Goal: Task Accomplishment & Management: Manage account settings

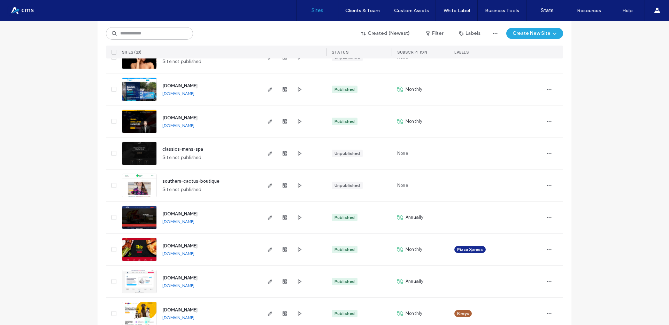
scroll to position [491, 0]
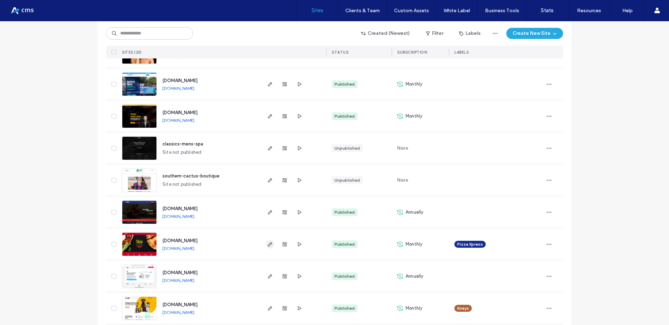
click at [267, 244] on icon "button" at bounding box center [270, 245] width 6 height 6
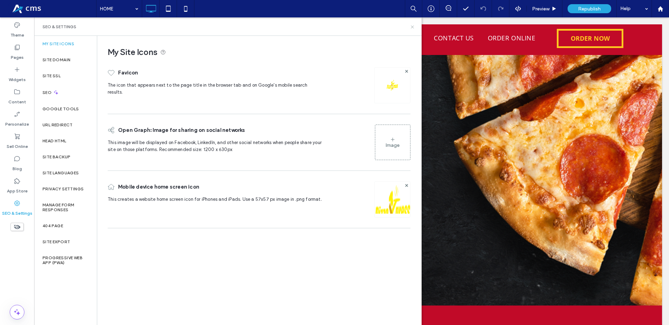
click at [413, 27] on use at bounding box center [412, 26] width 3 height 3
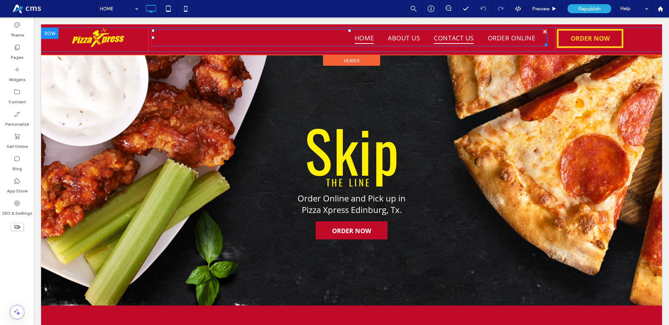
click at [444, 40] on span "CONTACT US" at bounding box center [454, 38] width 40 height 12
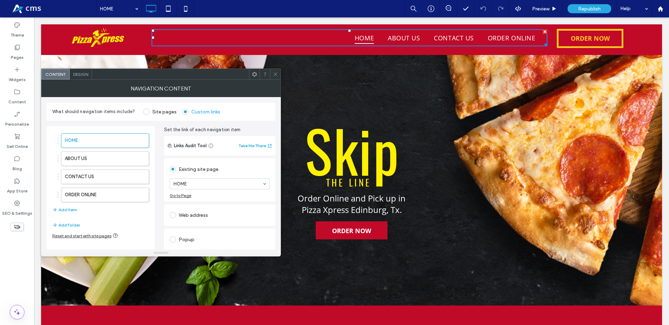
click at [274, 76] on icon at bounding box center [275, 74] width 5 height 5
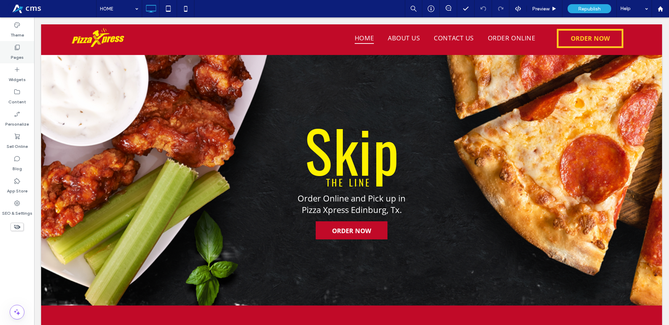
click at [21, 50] on div "Pages" at bounding box center [17, 52] width 34 height 22
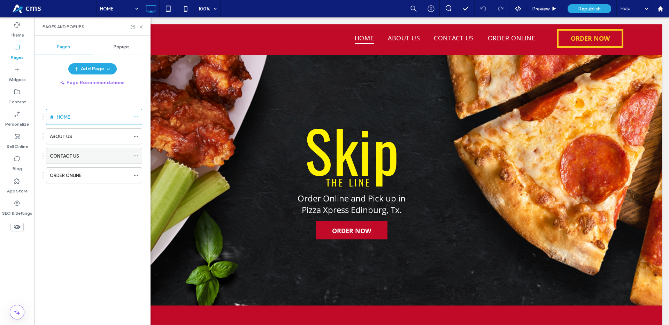
click at [74, 152] on label "CONTACT US" at bounding box center [64, 156] width 29 height 12
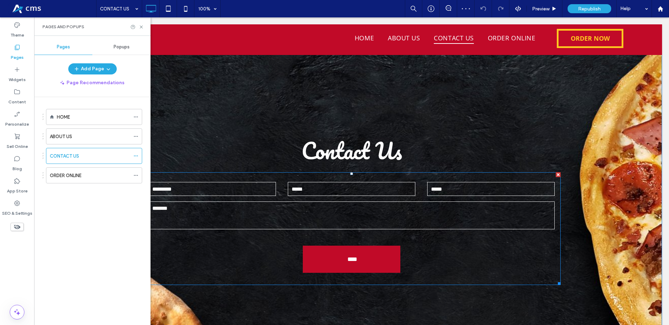
click at [269, 177] on form "Name: Phone Email Message: ****" at bounding box center [352, 229] width 418 height 113
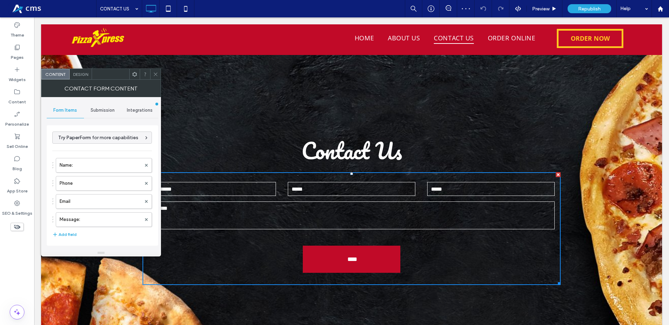
click at [102, 112] on span "Submission" at bounding box center [103, 111] width 24 height 6
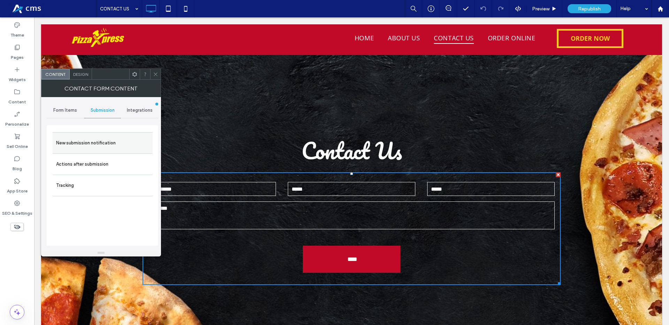
click at [105, 146] on label "New submission notification" at bounding box center [102, 143] width 93 height 14
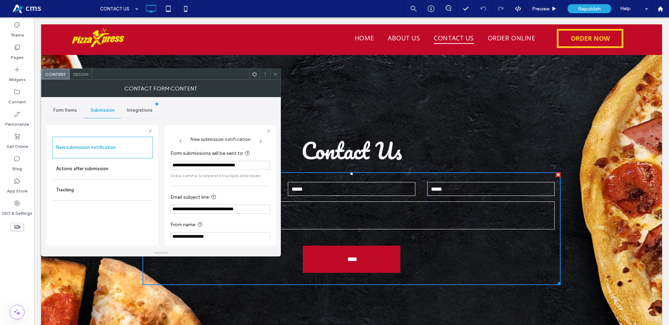
click at [190, 164] on input "**********" at bounding box center [220, 165] width 100 height 9
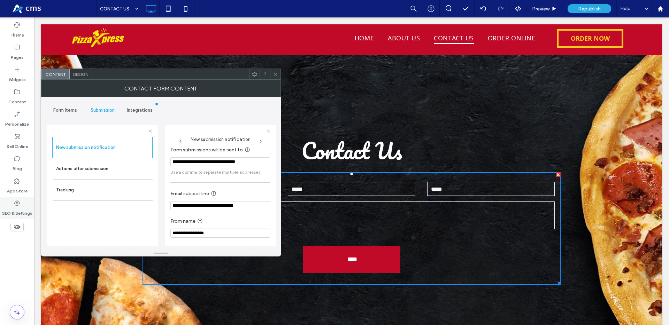
scroll to position [7, 0]
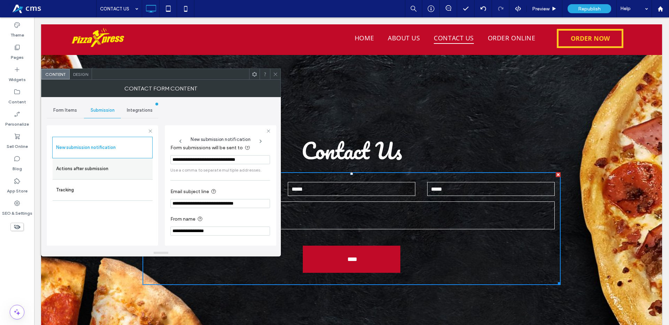
click at [102, 169] on label "Actions after submission" at bounding box center [102, 169] width 93 height 14
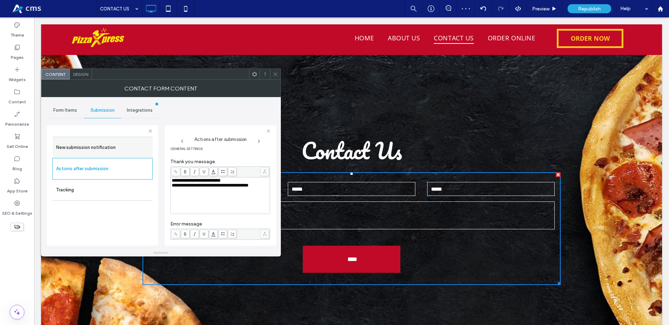
click at [97, 147] on label "New submission notification" at bounding box center [102, 148] width 93 height 14
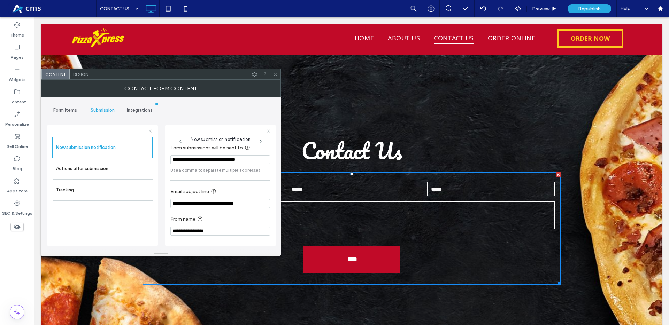
click at [183, 161] on input "**********" at bounding box center [220, 159] width 100 height 9
click at [195, 200] on input "**********" at bounding box center [220, 203] width 100 height 9
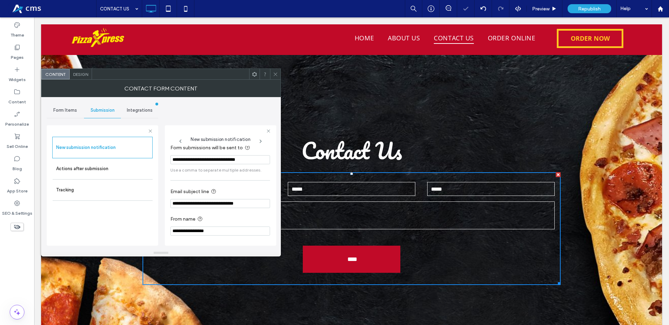
click at [195, 200] on input "**********" at bounding box center [220, 203] width 100 height 9
click at [278, 78] on div at bounding box center [275, 74] width 10 height 10
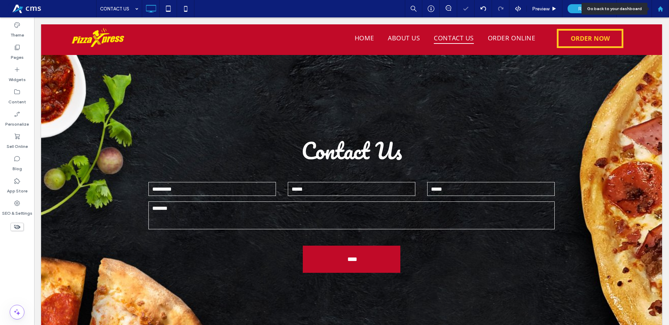
click at [663, 7] on icon at bounding box center [661, 9] width 6 height 6
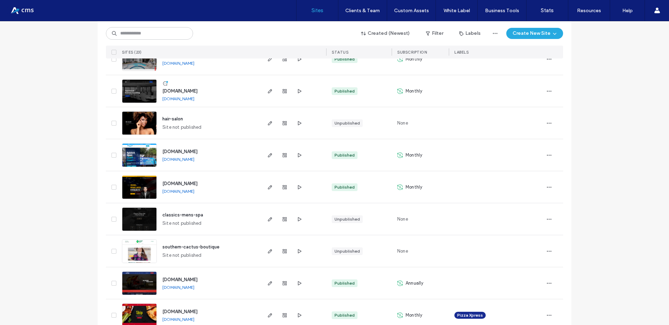
scroll to position [427, 0]
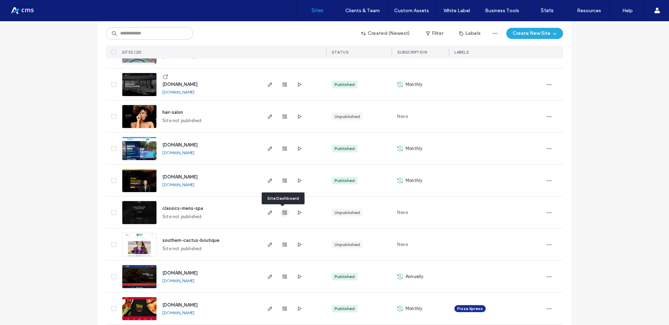
click at [284, 214] on icon "button" at bounding box center [285, 213] width 6 height 6
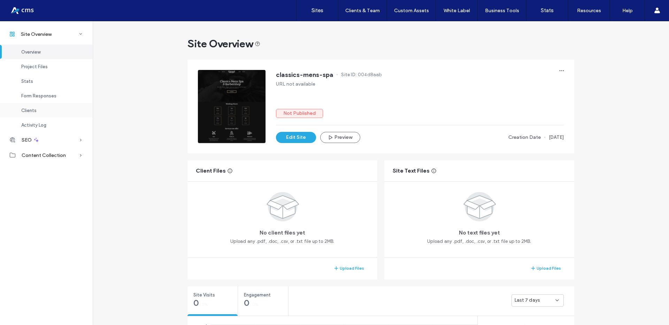
click at [39, 108] on div "Clients" at bounding box center [46, 110] width 93 height 15
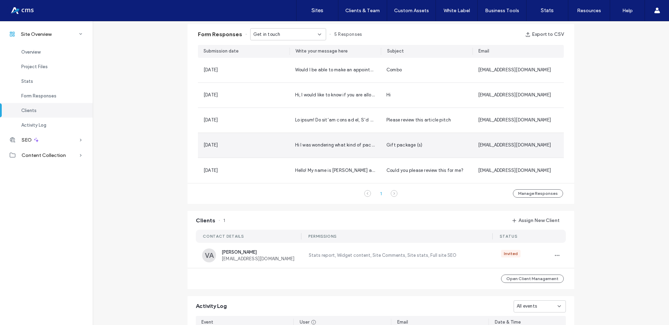
scroll to position [444, 0]
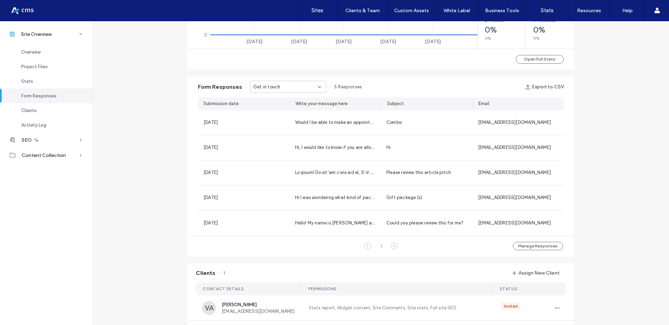
scroll to position [395, 0]
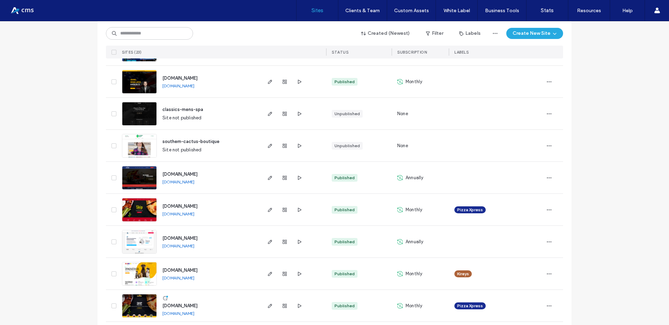
scroll to position [527, 0]
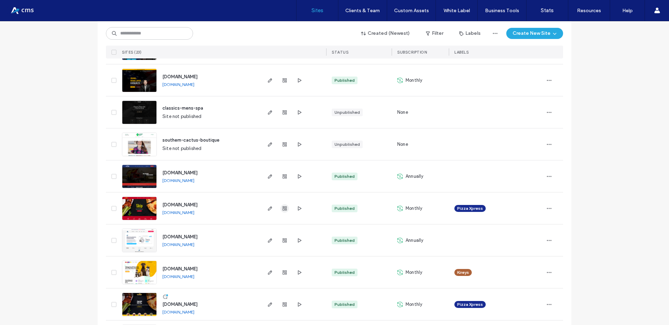
click at [284, 207] on use "button" at bounding box center [285, 209] width 4 height 4
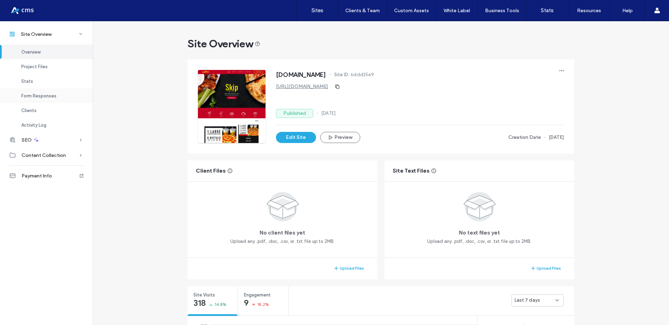
click at [40, 95] on span "Form Responses" at bounding box center [38, 95] width 35 height 5
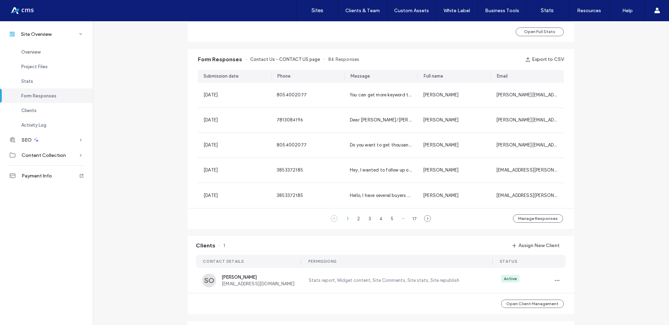
scroll to position [449, 0]
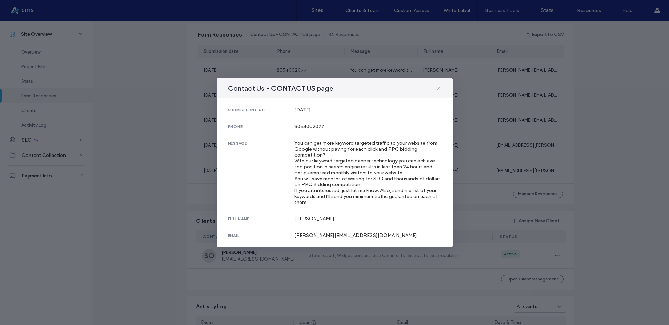
click at [437, 86] on icon at bounding box center [439, 89] width 6 height 6
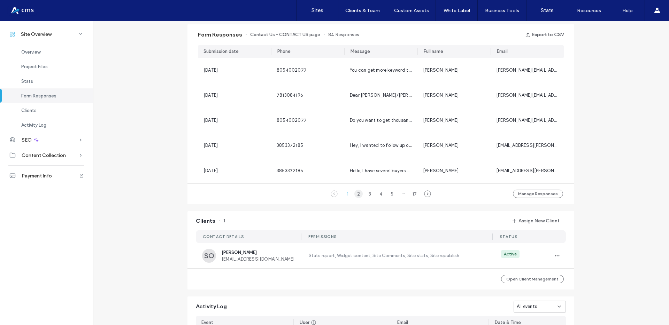
click at [358, 194] on div "2" at bounding box center [358, 194] width 8 height 8
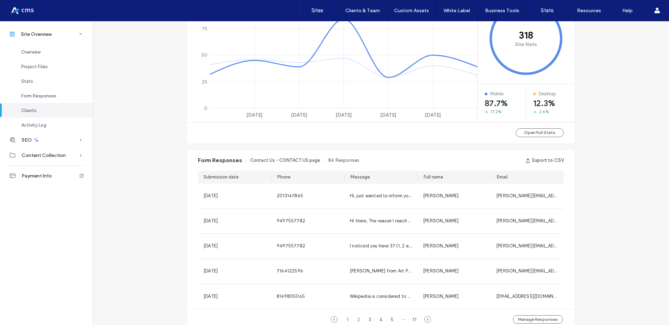
scroll to position [322, 0]
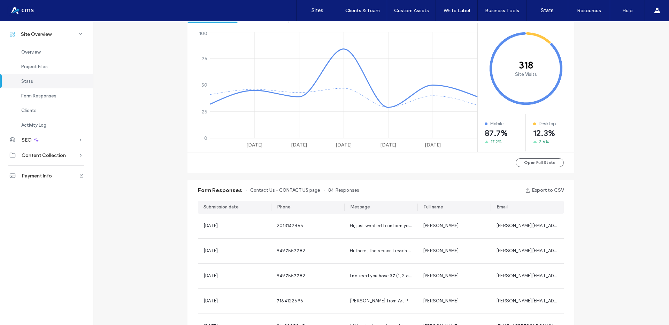
scroll to position [141, 0]
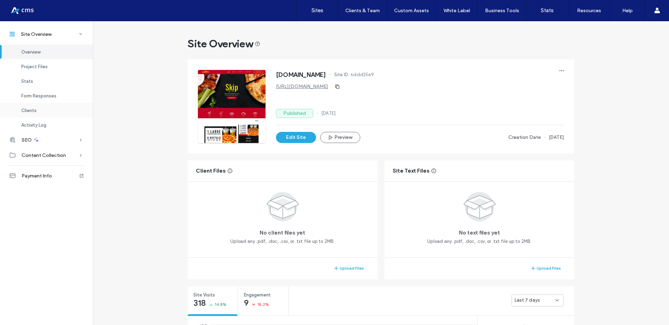
click at [36, 110] on span "Clients" at bounding box center [28, 110] width 15 height 5
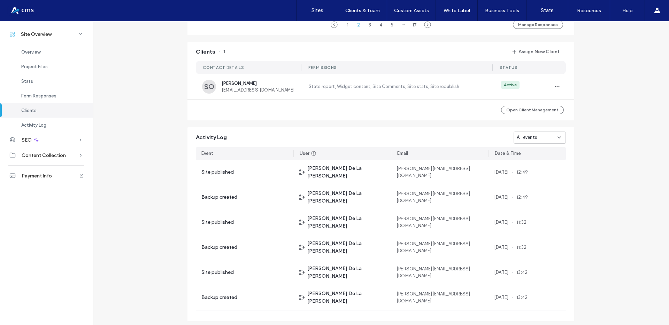
scroll to position [636, 0]
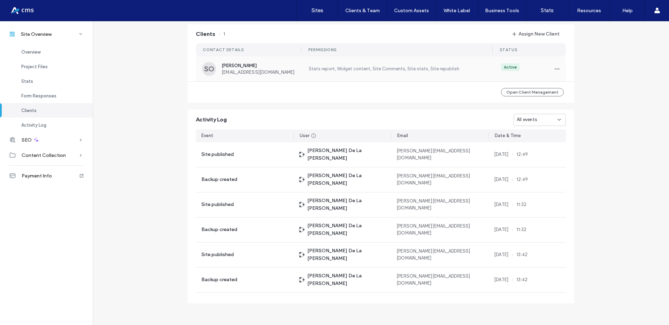
click at [276, 75] on div "SO Santiago Olivares pizzaxpresslapizzaperfecta@gmail.com" at bounding box center [251, 69] width 98 height 14
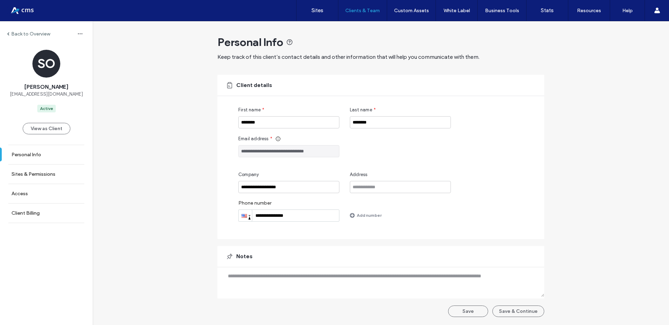
drag, startPoint x: 331, startPoint y: 152, endPoint x: 228, endPoint y: 150, distance: 103.2
click at [228, 150] on div "**********" at bounding box center [380, 157] width 327 height 164
click at [24, 9] on div at bounding box center [44, 10] width 79 height 11
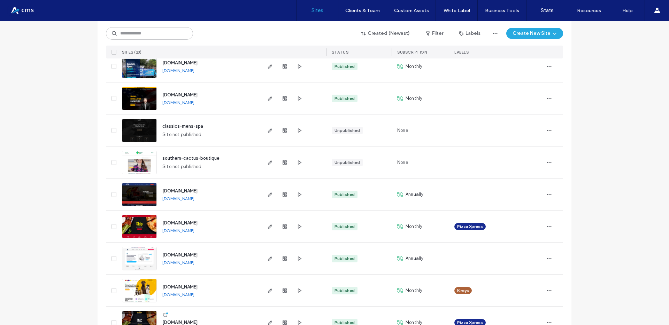
scroll to position [510, 0]
click at [551, 224] on span "button" at bounding box center [549, 226] width 11 height 11
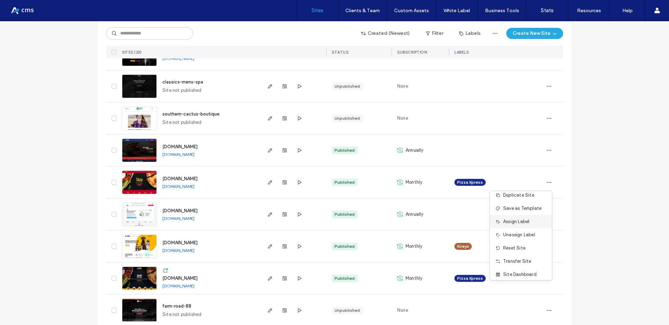
scroll to position [22, 0]
click at [340, 184] on div "Published" at bounding box center [345, 182] width 20 height 6
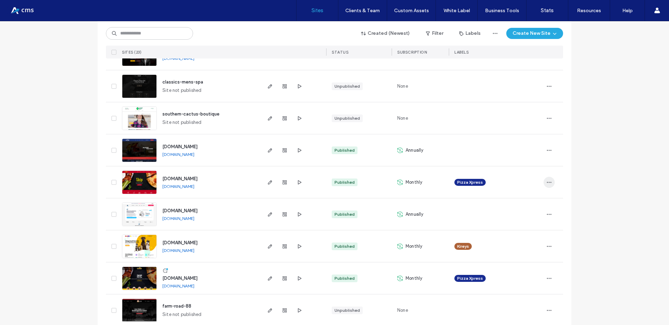
click at [546, 181] on icon "button" at bounding box center [549, 183] width 6 height 6
click at [282, 182] on icon "button" at bounding box center [285, 183] width 6 height 6
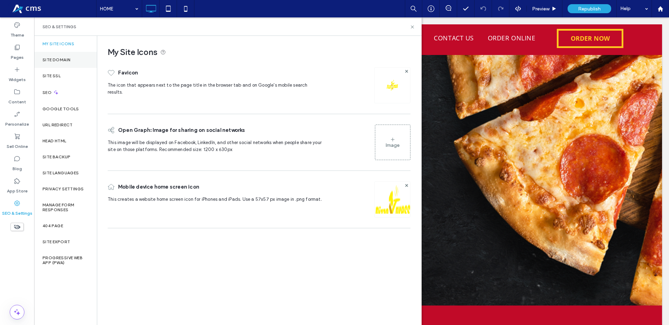
click at [69, 63] on div "Site Domain" at bounding box center [65, 60] width 63 height 16
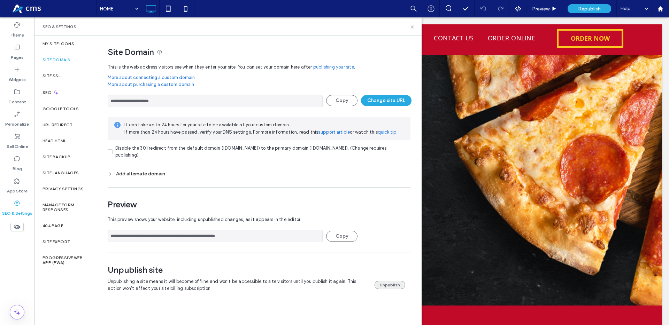
click at [386, 287] on button "Unpublish" at bounding box center [390, 285] width 31 height 8
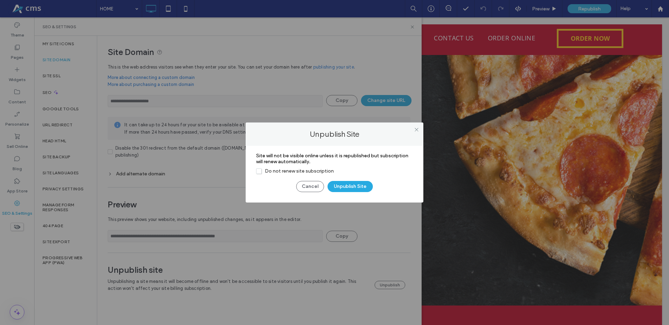
click at [295, 173] on span "Do not renew site subscription" at bounding box center [295, 171] width 78 height 6
click at [345, 186] on button "Unpublish Site" at bounding box center [350, 186] width 45 height 11
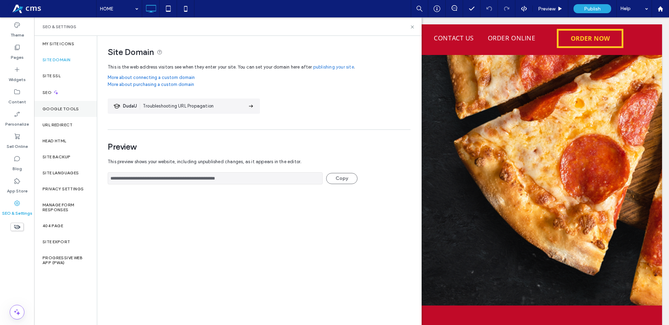
click at [59, 112] on div "Google Tools" at bounding box center [65, 109] width 63 height 16
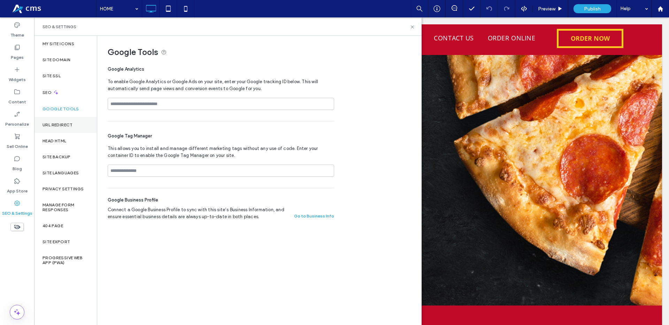
click at [60, 125] on label "URL Redirect" at bounding box center [58, 125] width 30 height 5
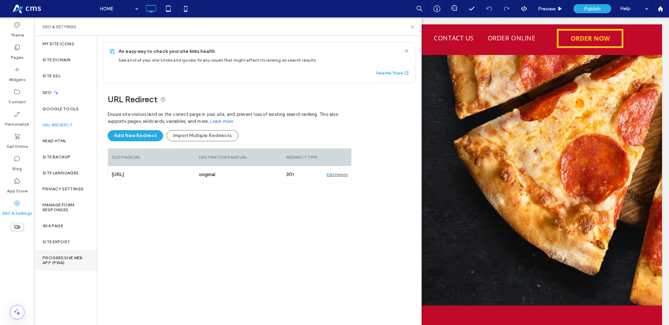
click at [63, 258] on label "Progressive Web App (PWA)" at bounding box center [66, 261] width 46 height 10
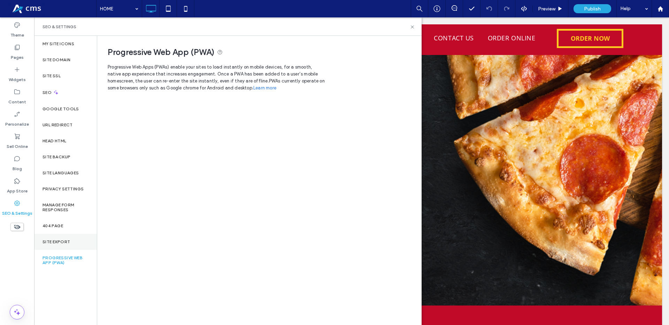
click at [62, 242] on label "Site Export" at bounding box center [57, 242] width 28 height 5
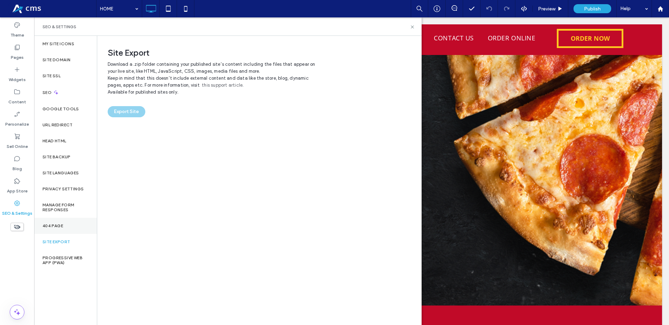
click at [58, 227] on label "404 Page" at bounding box center [53, 226] width 21 height 5
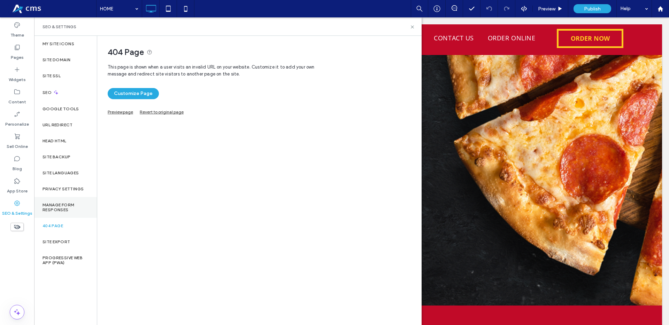
click at [61, 208] on label "Manage Form Responses" at bounding box center [66, 208] width 46 height 10
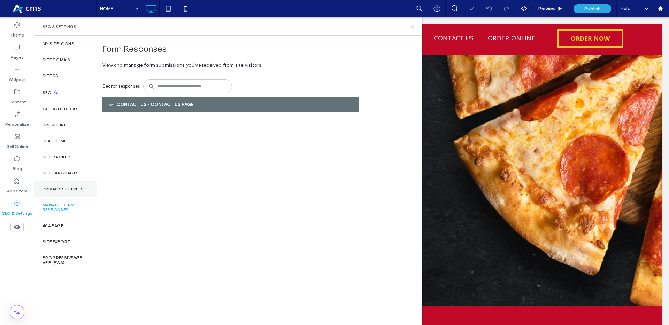
click at [61, 188] on label "Privacy Settings" at bounding box center [63, 189] width 41 height 5
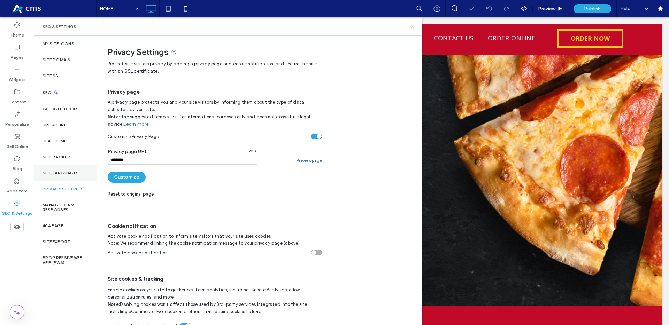
click at [60, 175] on label "Site Languages" at bounding box center [61, 173] width 37 height 5
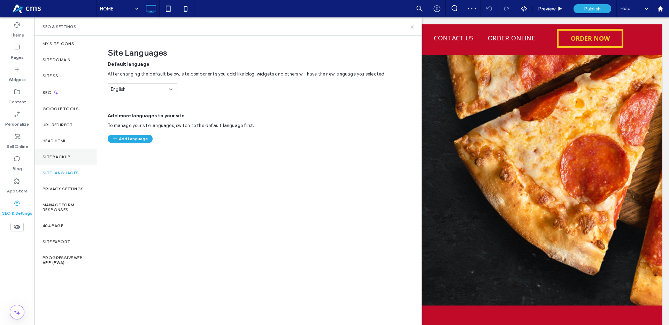
click at [63, 159] on label "Site Backup" at bounding box center [57, 157] width 28 height 5
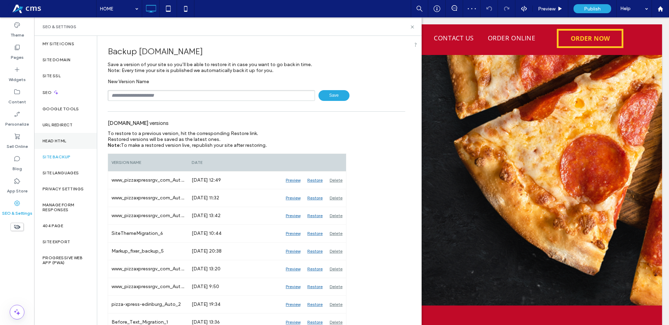
click at [62, 144] on div "Head HTML" at bounding box center [65, 141] width 63 height 16
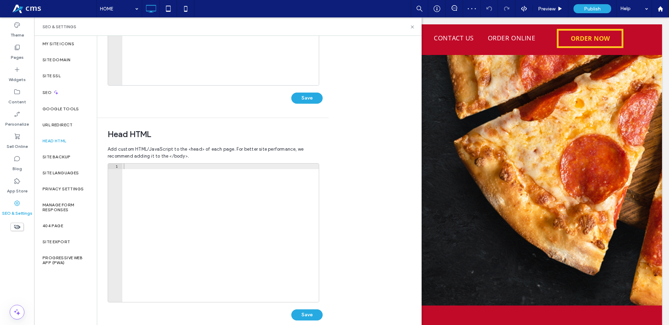
scroll to position [152, 0]
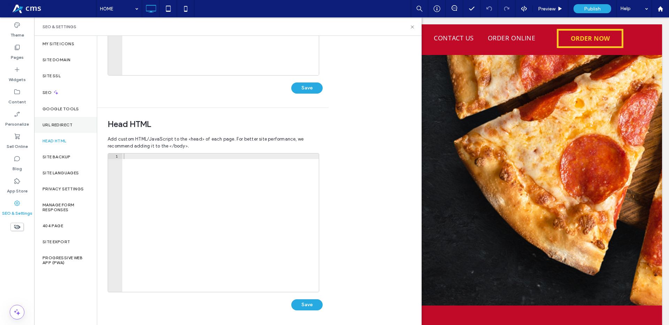
click at [56, 123] on label "URL Redirect" at bounding box center [58, 125] width 30 height 5
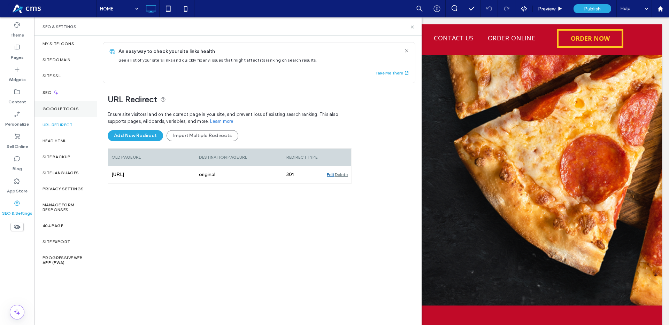
click at [64, 108] on label "Google Tools" at bounding box center [61, 109] width 37 height 5
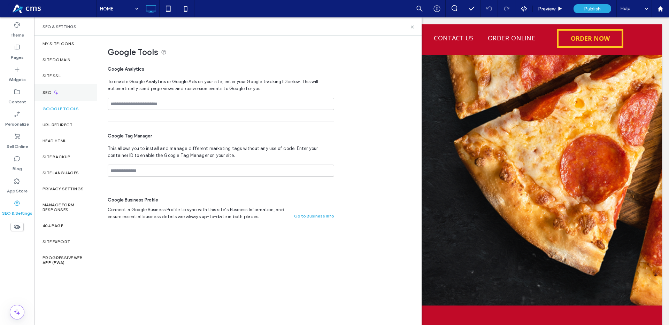
click at [51, 92] on label "SEO" at bounding box center [48, 92] width 10 height 5
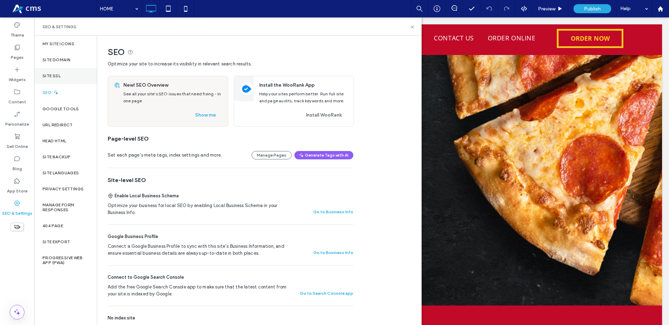
click at [58, 77] on label "Site SSL" at bounding box center [52, 76] width 18 height 5
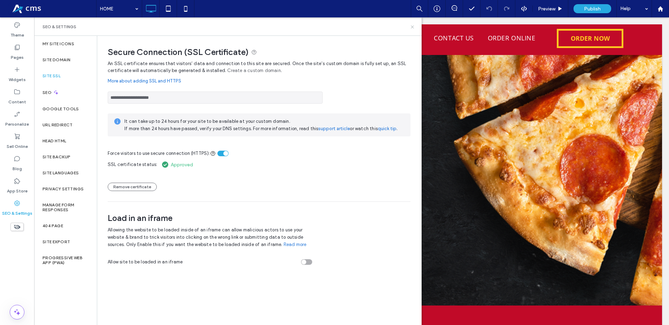
click at [411, 26] on icon at bounding box center [412, 26] width 5 height 5
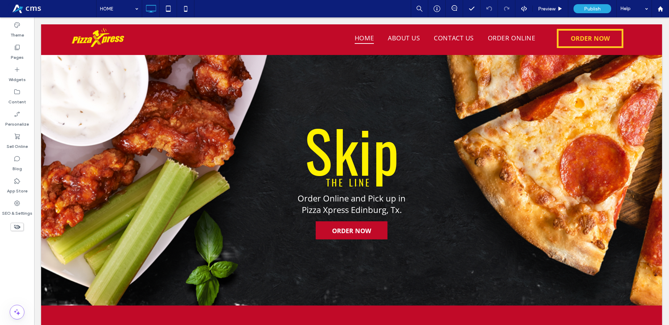
click at [25, 7] on span at bounding box center [50, 9] width 91 height 14
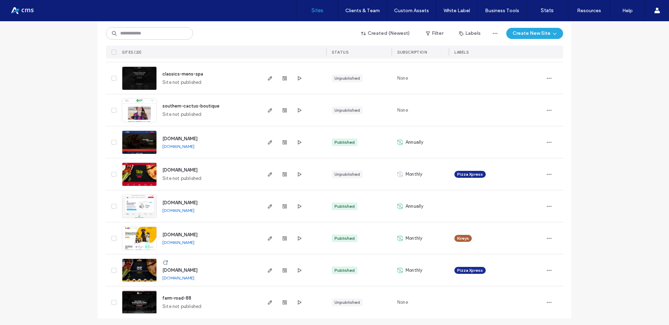
scroll to position [563, 0]
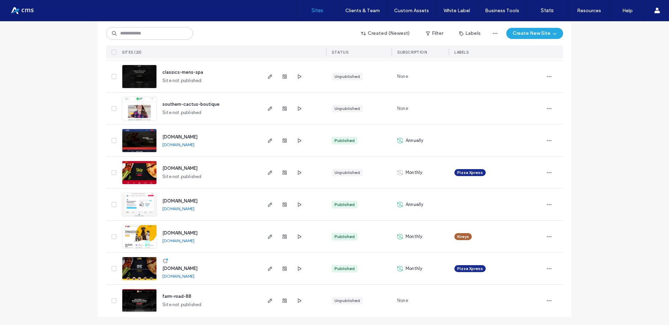
click at [193, 277] on link "[DOMAIN_NAME]" at bounding box center [178, 276] width 32 height 5
click at [194, 278] on link "[DOMAIN_NAME]" at bounding box center [178, 276] width 32 height 5
click at [283, 269] on use "button" at bounding box center [285, 269] width 4 height 4
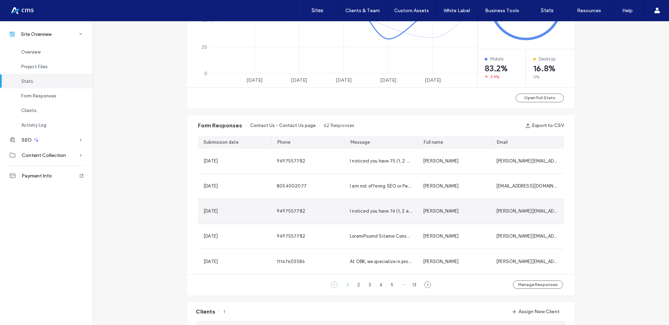
scroll to position [447, 0]
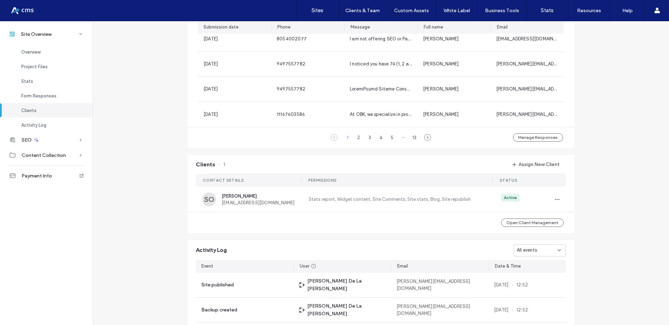
scroll to position [536, 0]
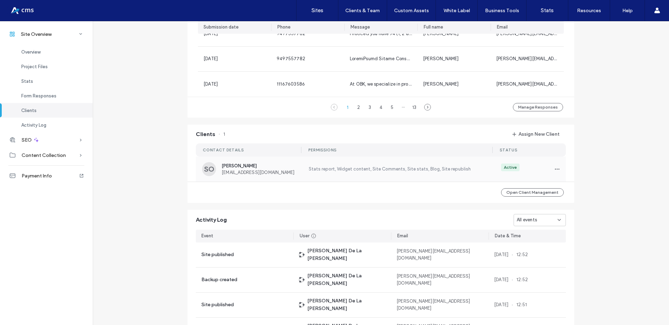
click at [283, 174] on span "[EMAIL_ADDRESS][DOMAIN_NAME]" at bounding box center [261, 172] width 78 height 5
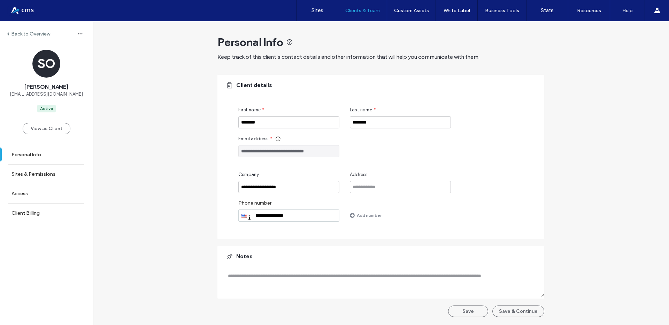
drag, startPoint x: 325, startPoint y: 152, endPoint x: 238, endPoint y: 151, distance: 87.1
click at [238, 151] on input "**********" at bounding box center [288, 151] width 101 height 12
click at [25, 10] on div at bounding box center [44, 10] width 79 height 11
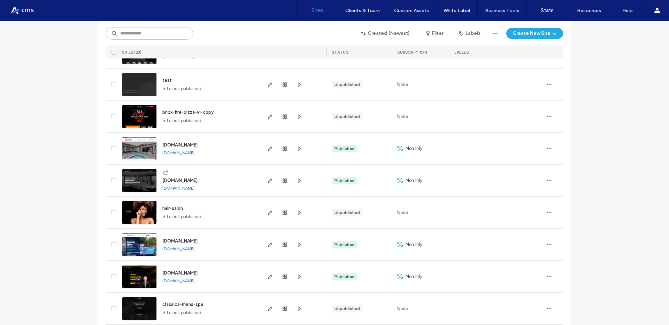
scroll to position [563, 0]
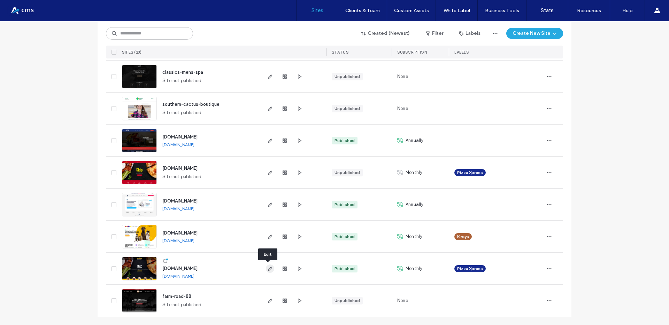
click at [267, 269] on icon "button" at bounding box center [270, 269] width 6 height 6
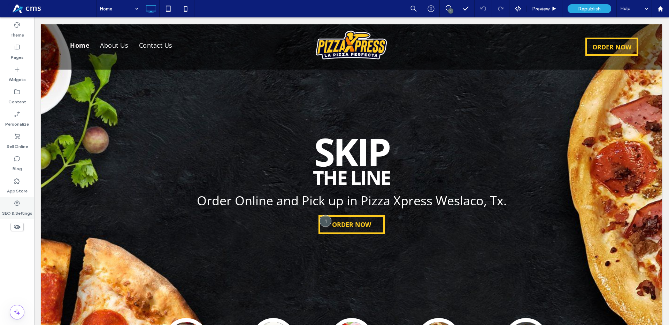
click at [20, 207] on icon at bounding box center [17, 203] width 7 height 7
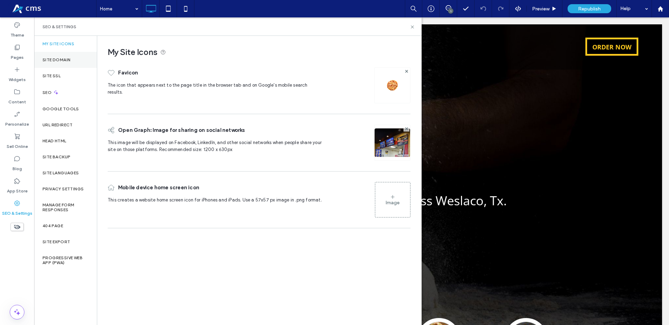
click at [65, 64] on div "Site Domain" at bounding box center [65, 60] width 63 height 16
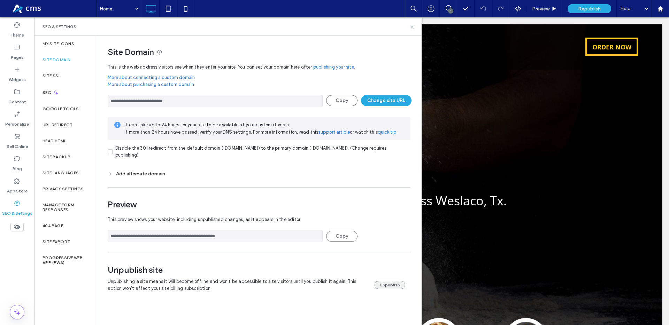
click at [390, 287] on button "Unpublish" at bounding box center [390, 285] width 31 height 8
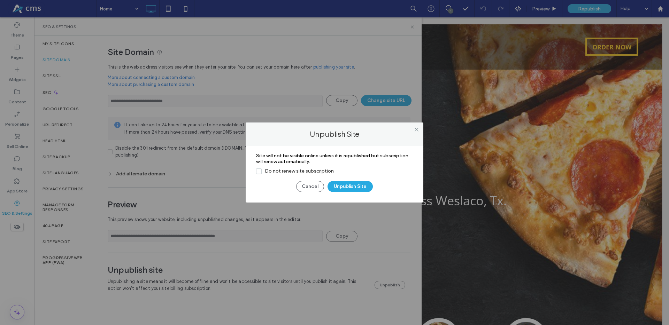
click at [311, 173] on span "Do not renew site subscription" at bounding box center [295, 171] width 78 height 6
click at [343, 184] on button "Unpublish Site" at bounding box center [350, 186] width 45 height 11
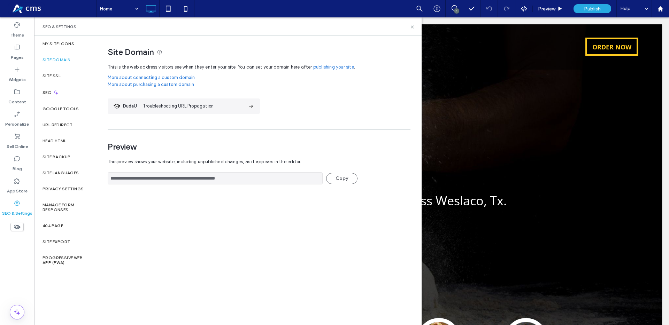
click at [33, 10] on span at bounding box center [50, 9] width 91 height 14
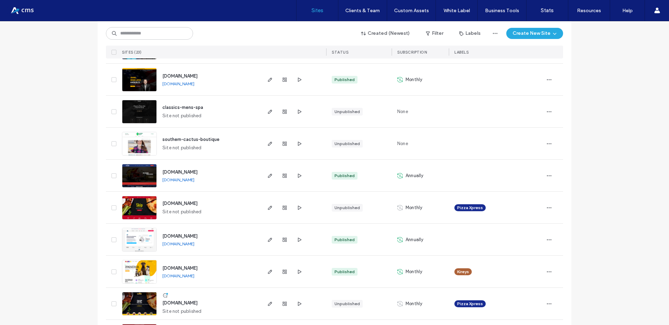
scroll to position [527, 0]
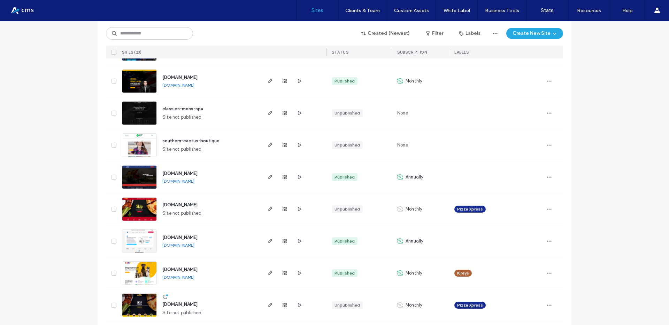
click at [234, 172] on div "www.txtidycans.com www.txtidycans.com" at bounding box center [209, 177] width 104 height 32
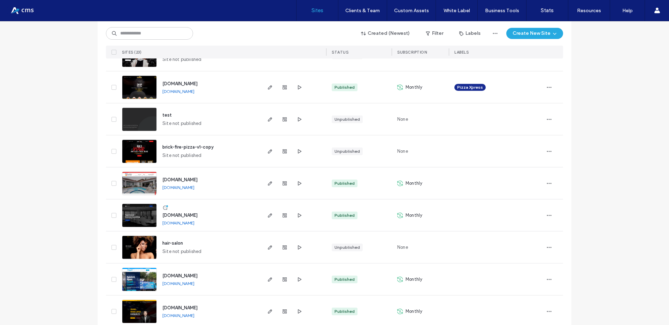
scroll to position [298, 0]
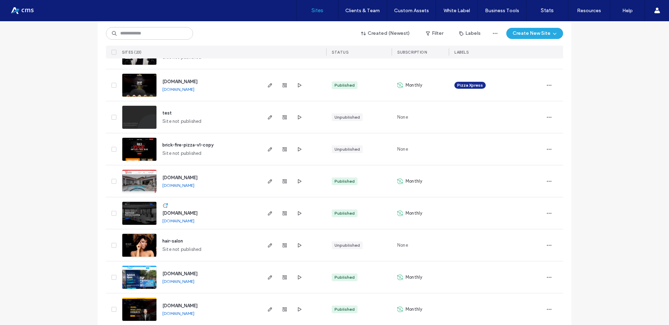
click at [249, 203] on div "www.3sconsultingservices.com www.3sconsultingservices.com" at bounding box center [209, 214] width 104 height 32
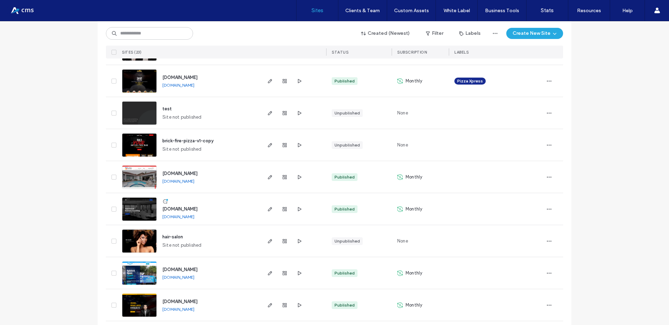
scroll to position [270, 0]
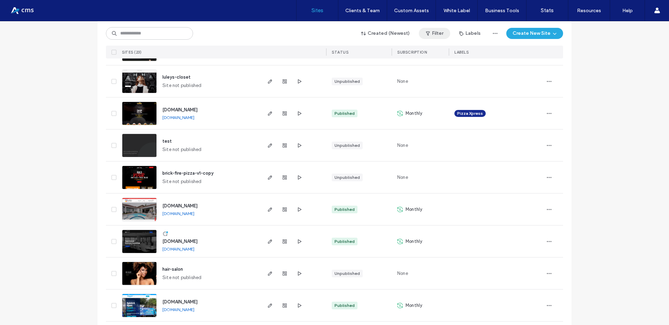
click at [431, 31] on button "Filter" at bounding box center [434, 33] width 31 height 11
click at [466, 32] on button "Labels" at bounding box center [470, 33] width 34 height 11
click at [472, 106] on span "Pizza Xpress" at bounding box center [479, 107] width 26 height 7
click at [462, 107] on div at bounding box center [460, 107] width 5 height 5
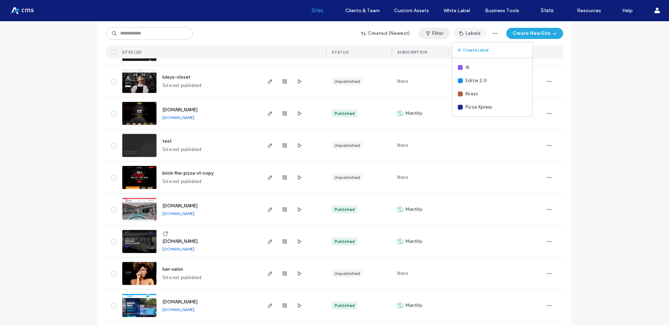
click at [438, 33] on button "Filter" at bounding box center [434, 33] width 31 height 11
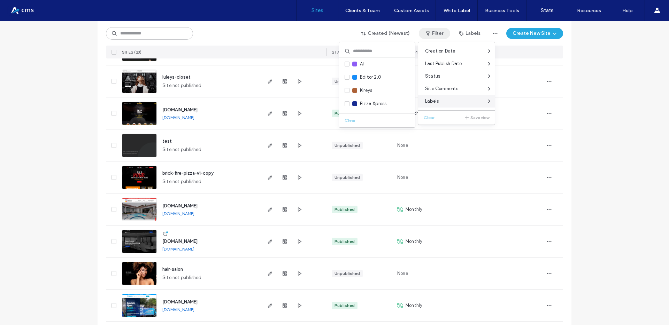
click at [443, 100] on div "Labels" at bounding box center [456, 101] width 77 height 13
click at [376, 104] on span "Pizza Xpress" at bounding box center [373, 103] width 26 height 7
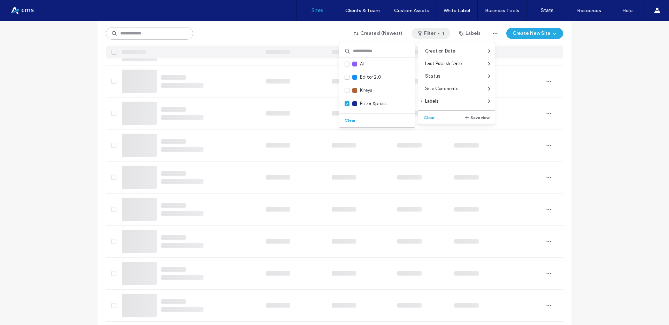
click at [72, 102] on div "Site List Start with a template Choose a ready-made design and customize it to …" at bounding box center [334, 185] width 669 height 867
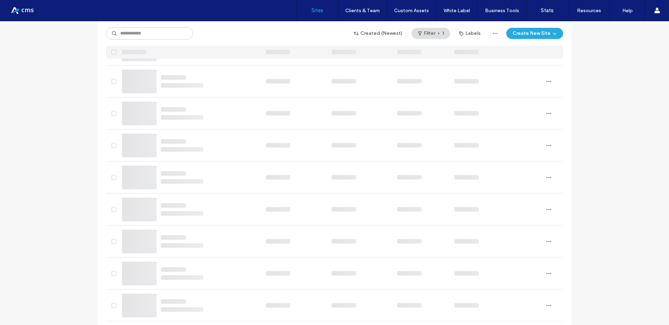
scroll to position [0, 0]
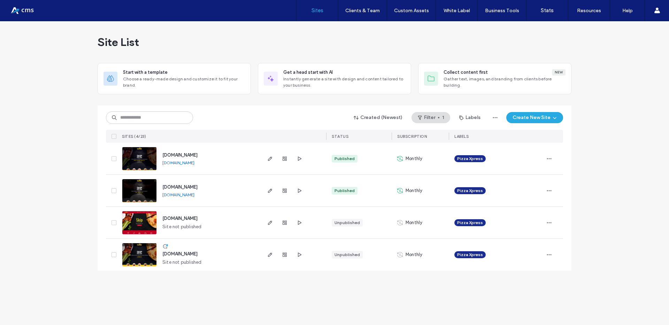
click at [181, 196] on link "[DOMAIN_NAME]" at bounding box center [178, 194] width 32 height 5
click at [84, 158] on div "Site List Start with a template Choose a ready-made design and customize it to …" at bounding box center [334, 173] width 669 height 304
click at [186, 156] on span "[DOMAIN_NAME]" at bounding box center [179, 155] width 35 height 5
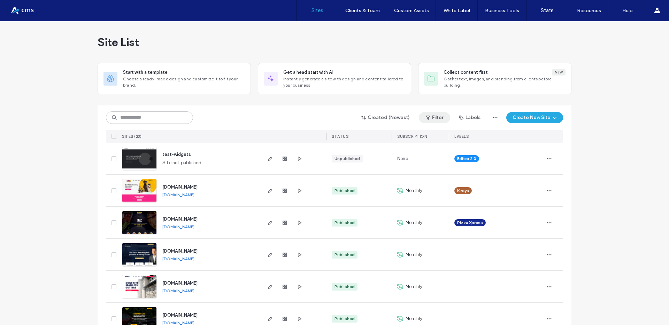
click at [432, 116] on button "Filter" at bounding box center [434, 117] width 31 height 11
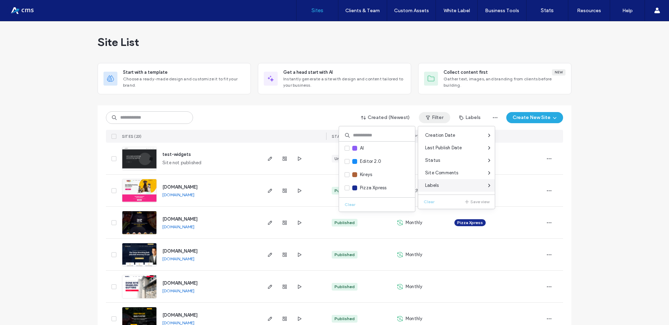
click at [447, 183] on div "Labels" at bounding box center [456, 185] width 77 height 13
click at [370, 187] on span "Pizza Xpress" at bounding box center [373, 188] width 26 height 7
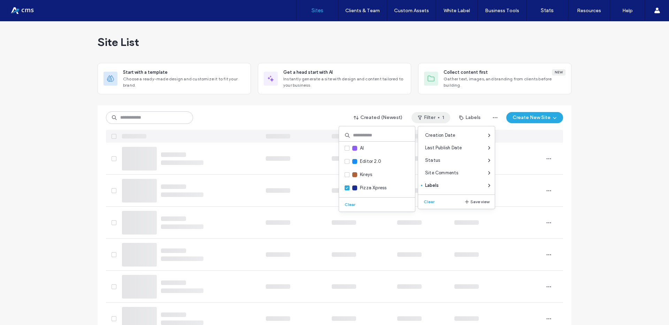
click at [254, 107] on div "Created (Newest) Filter 1 Labels Create New Site" at bounding box center [334, 124] width 457 height 37
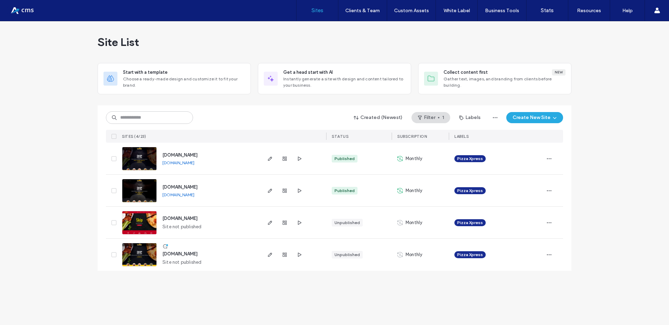
click at [274, 115] on div "Created (Newest) Filter 1 Labels Create New Site" at bounding box center [334, 117] width 457 height 13
click at [285, 191] on use "button" at bounding box center [285, 191] width 4 height 4
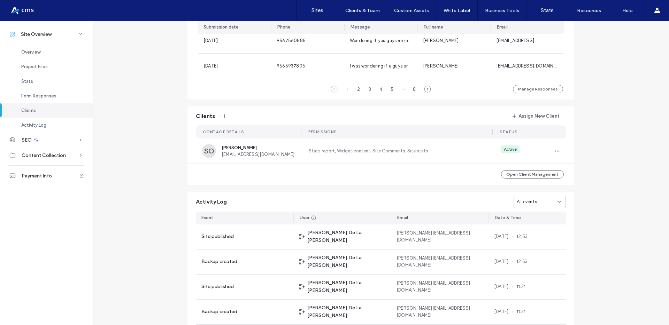
scroll to position [567, 0]
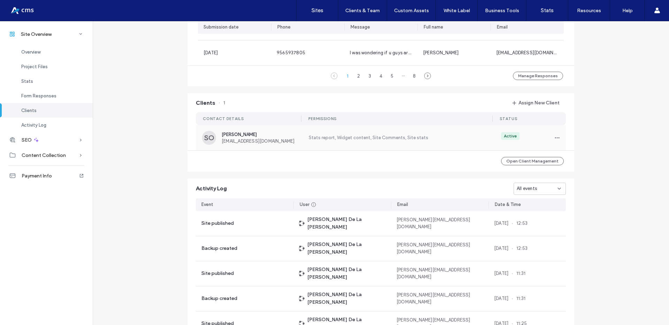
click at [256, 140] on span "pizzaxpresselsaedcouch@gmail.com" at bounding box center [261, 141] width 78 height 5
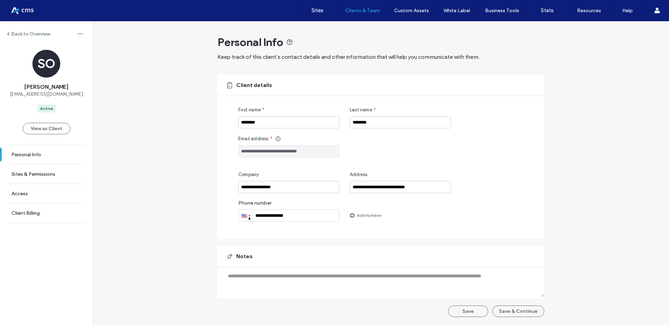
drag, startPoint x: 320, startPoint y: 152, endPoint x: 234, endPoint y: 150, distance: 86.1
click at [234, 150] on div "**********" at bounding box center [380, 157] width 327 height 164
click at [18, 33] on label "Back to Overview" at bounding box center [30, 34] width 39 height 6
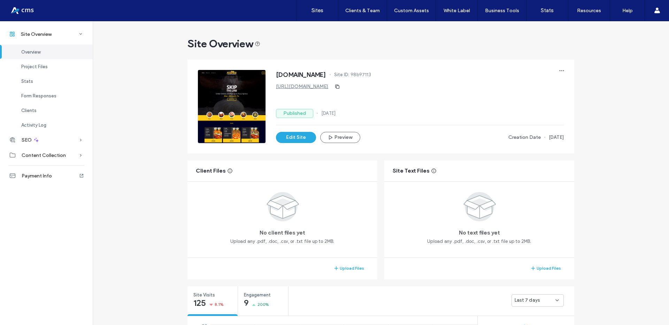
click at [292, 87] on link "https://www.pizzaxpressnow.com" at bounding box center [302, 87] width 52 height 6
click at [25, 12] on div at bounding box center [44, 10] width 79 height 11
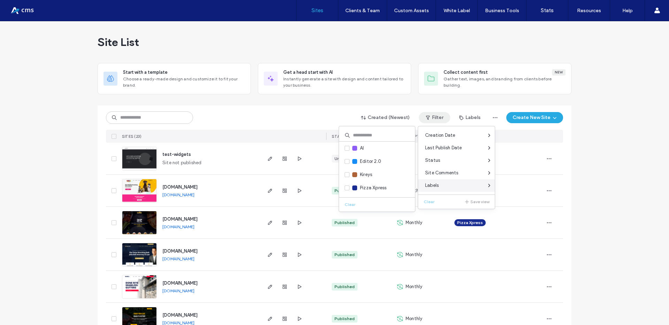
click at [438, 186] on span "Labels" at bounding box center [432, 185] width 14 height 7
click at [382, 185] on span "Pizza Xpress" at bounding box center [373, 188] width 26 height 7
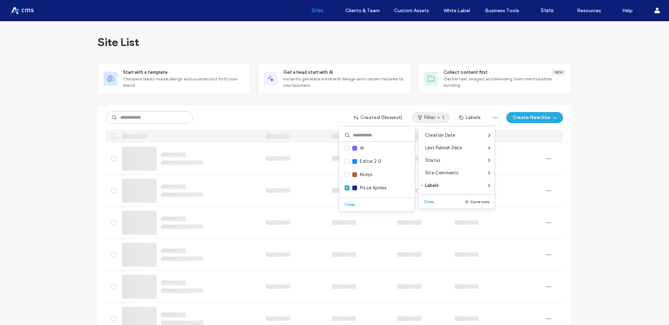
click at [311, 104] on div at bounding box center [335, 103] width 474 height 6
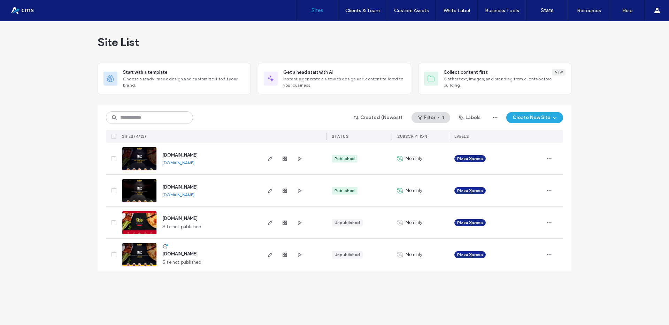
click at [220, 182] on div "pizzaxpressnow.com pizzaxpressnow.com" at bounding box center [209, 191] width 104 height 32
click at [215, 173] on div "www.pizzaxpresssanjuan.com www.pizzaxpresssanjuan.com" at bounding box center [209, 159] width 104 height 32
click at [213, 174] on div "www.pizzaxpresssanjuan.com www.pizzaxpresssanjuan.com" at bounding box center [209, 159] width 104 height 32
click at [204, 176] on div "pizzaxpressnow.com pizzaxpressnow.com" at bounding box center [209, 191] width 104 height 32
click at [194, 155] on span "[DOMAIN_NAME]" at bounding box center [179, 155] width 35 height 5
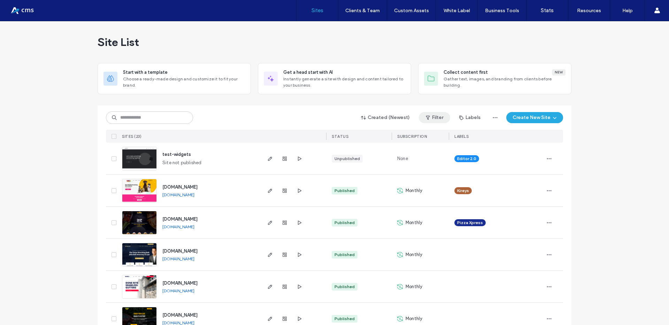
click at [437, 117] on button "Filter" at bounding box center [434, 117] width 31 height 11
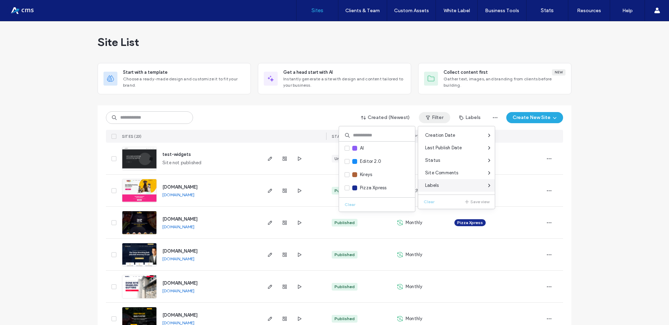
click at [432, 184] on span "Labels" at bounding box center [432, 185] width 14 height 7
click at [368, 189] on span "Pizza Xpress" at bounding box center [373, 188] width 26 height 7
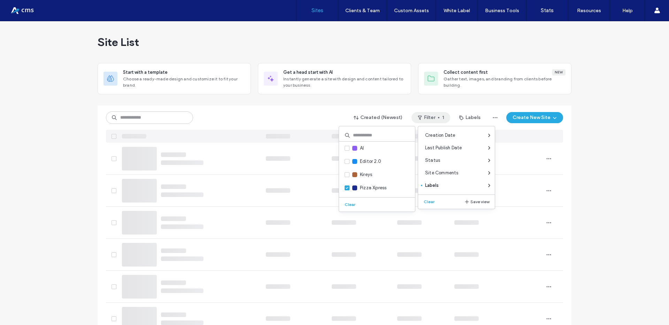
click at [301, 113] on div "Created (Newest) Filter 1 Labels Create New Site" at bounding box center [334, 117] width 457 height 13
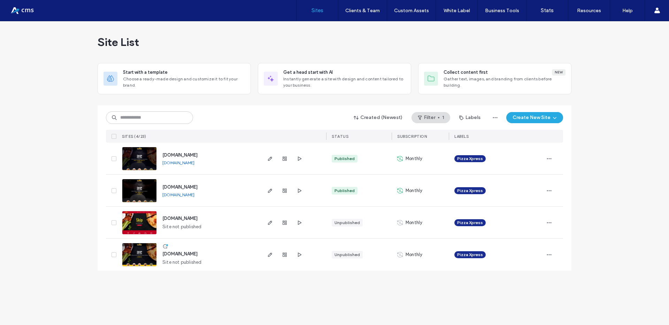
click at [279, 159] on div at bounding box center [285, 159] width 38 height 32
click at [282, 159] on icon "button" at bounding box center [285, 159] width 6 height 6
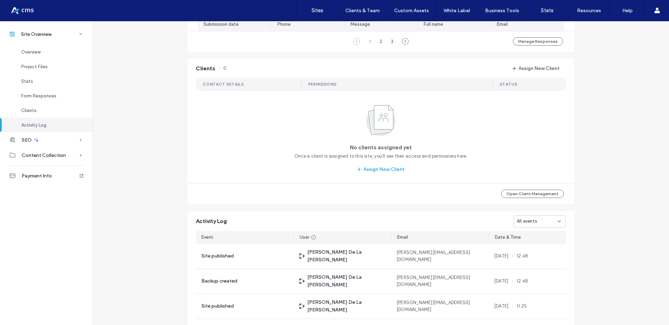
scroll to position [531, 0]
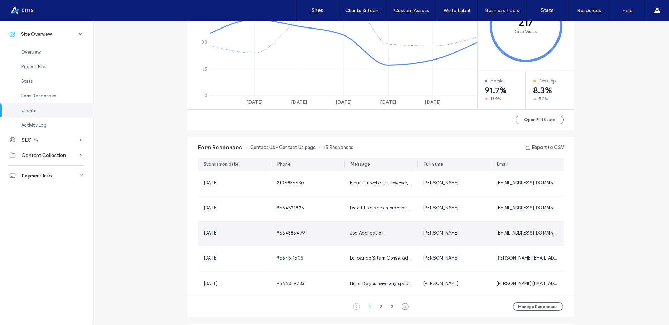
scroll to position [334, 0]
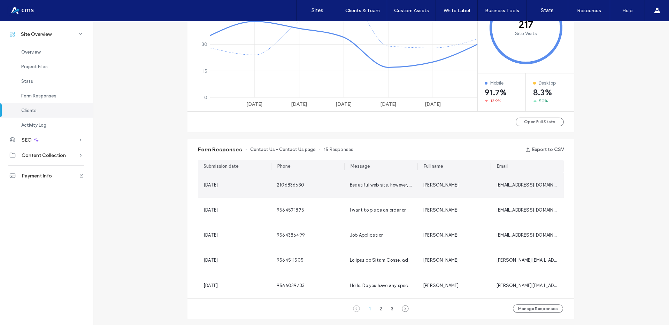
click at [368, 185] on span "Beautiful web site, however, try it out. Log on and try to order something, it …" at bounding box center [560, 185] width 420 height 5
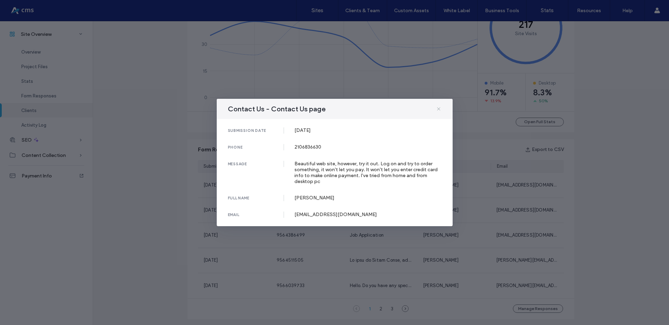
click at [438, 108] on icon at bounding box center [439, 109] width 6 height 6
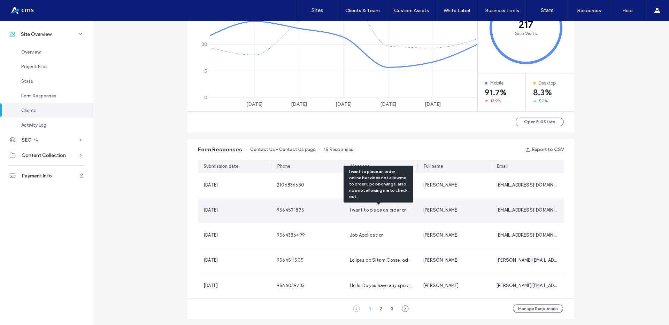
click at [361, 210] on span "I want to place an order online but does not allow me to order 8 pc bbq wings. …" at bounding box center [474, 210] width 249 height 5
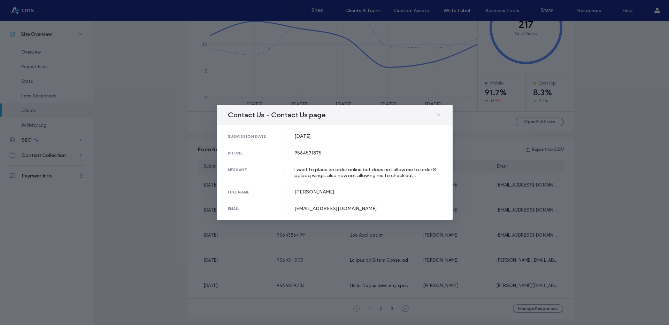
click at [439, 115] on icon at bounding box center [439, 115] width 6 height 6
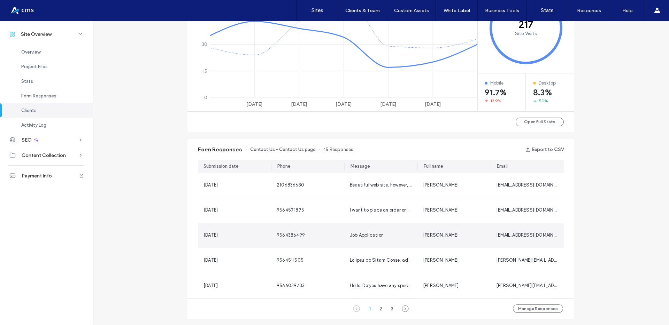
click at [364, 235] on span "Job Application" at bounding box center [367, 235] width 34 height 5
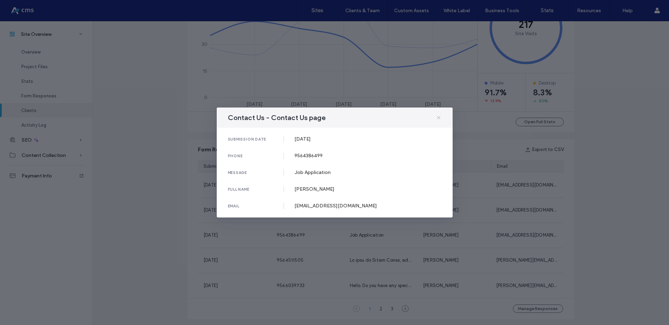
click at [436, 115] on icon at bounding box center [439, 118] width 6 height 6
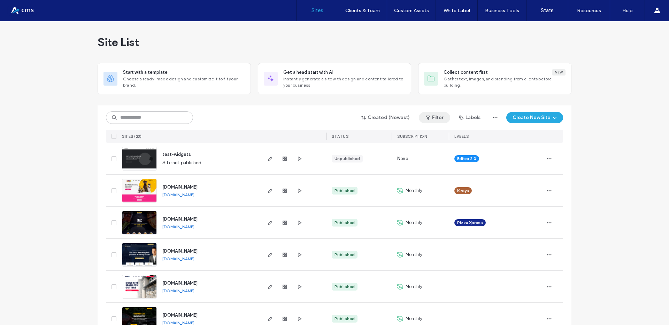
click at [437, 117] on button "Filter" at bounding box center [434, 117] width 31 height 11
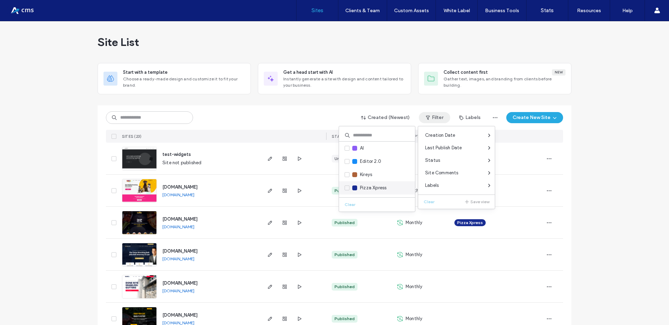
click at [382, 185] on span "Pizza Xpress" at bounding box center [373, 188] width 26 height 7
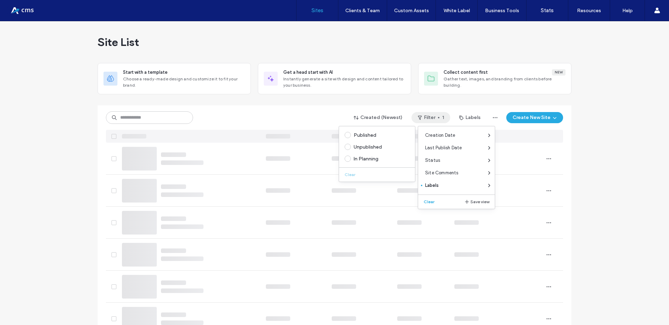
click at [319, 107] on div "Created (Newest) Filter 1 Labels Create New Site" at bounding box center [334, 124] width 457 height 37
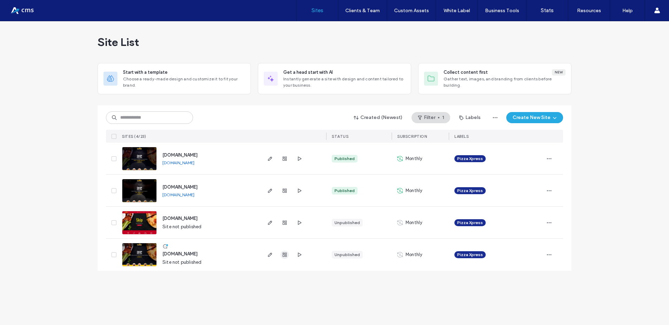
click at [285, 255] on icon "button" at bounding box center [285, 255] width 6 height 6
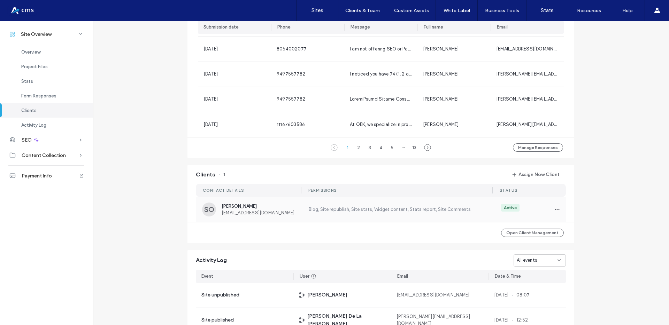
scroll to position [494, 0]
click at [288, 204] on div "SO [PERSON_NAME] [EMAIL_ADDRESS][DOMAIN_NAME]" at bounding box center [251, 211] width 98 height 14
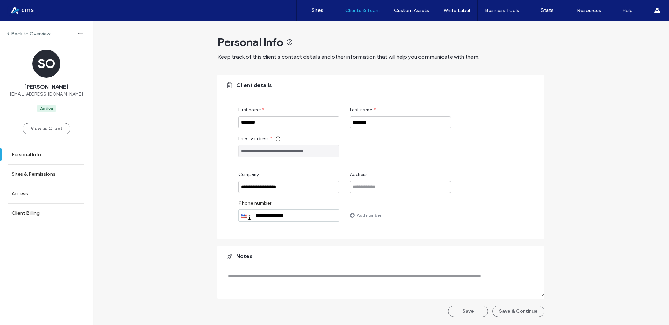
drag, startPoint x: 328, startPoint y: 152, endPoint x: 236, endPoint y: 152, distance: 91.3
click at [236, 152] on div "**********" at bounding box center [380, 157] width 327 height 164
click at [19, 35] on label "Back to Overview" at bounding box center [30, 34] width 39 height 6
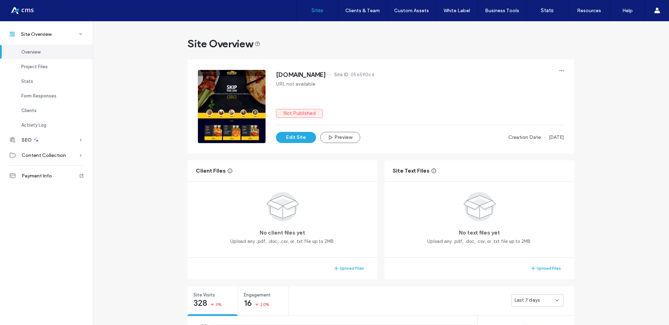
click at [316, 14] on link "Sites" at bounding box center [317, 10] width 41 height 21
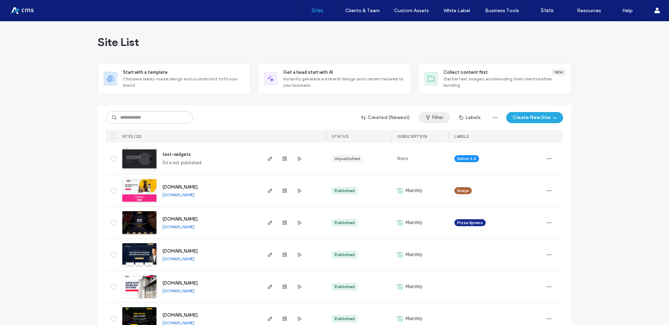
click at [430, 118] on span "button" at bounding box center [428, 118] width 7 height 10
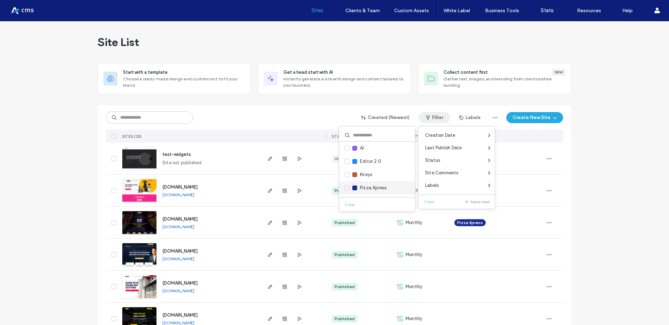
click at [375, 186] on span "Pizza Xpress" at bounding box center [373, 188] width 26 height 7
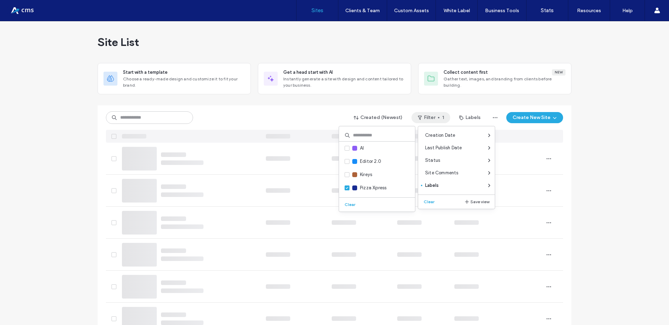
click at [312, 116] on div "Created (Newest) Filter 1 Labels Create New Site" at bounding box center [334, 117] width 457 height 13
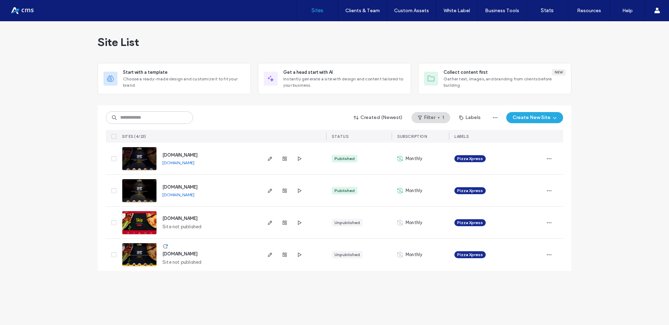
click at [194, 162] on link "[DOMAIN_NAME]" at bounding box center [178, 162] width 32 height 5
